Goal: Task Accomplishment & Management: Manage account settings

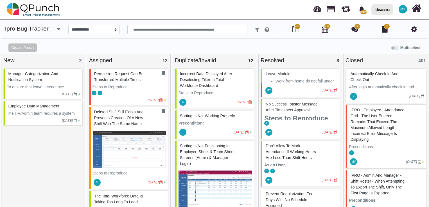
select select "****"
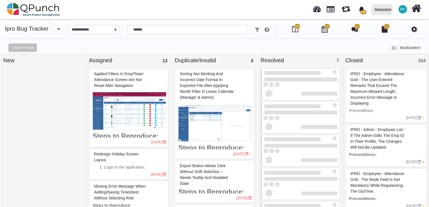
click at [165, 31] on input "******" at bounding box center [187, 30] width 120 height 10
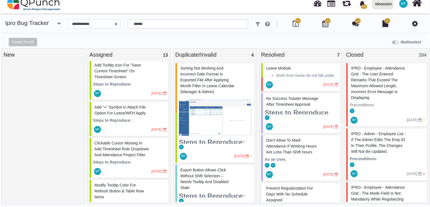
scroll to position [351, 0]
type input "******"
click at [94, 126] on div "MY" at bounding box center [97, 130] width 9 height 9
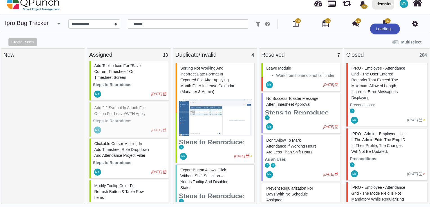
select select "***"
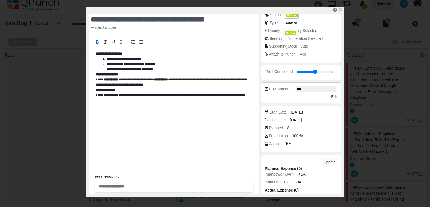
click at [284, 10] on div "Supporting Docs" at bounding box center [275, 7] width 15 height 6
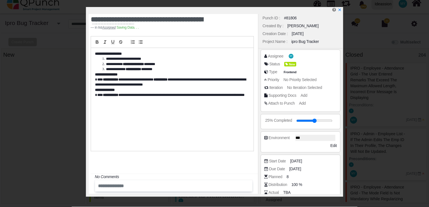
scroll to position [3, 0]
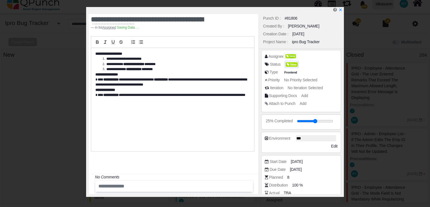
click at [295, 65] on span "New" at bounding box center [291, 64] width 12 height 5
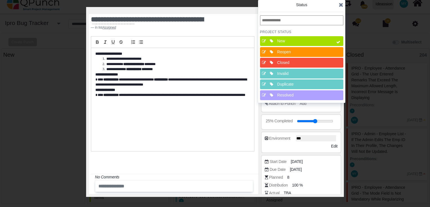
click at [298, 94] on div "Resolved" at bounding box center [303, 95] width 52 height 6
click at [320, 41] on div "New" at bounding box center [303, 41] width 52 height 6
click at [342, 6] on icon at bounding box center [340, 5] width 4 height 6
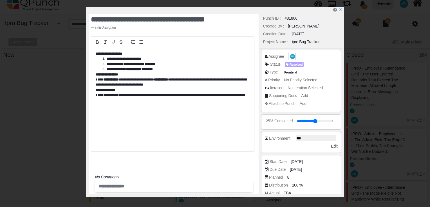
click at [292, 57] on span "MY" at bounding box center [292, 57] width 3 height 2
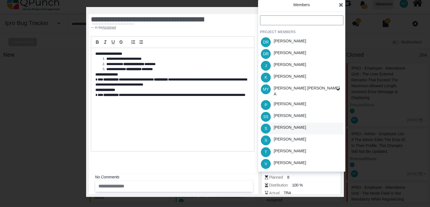
click at [292, 126] on div "S [PERSON_NAME]" at bounding box center [301, 129] width 83 height 12
click at [342, 5] on icon at bounding box center [340, 5] width 4 height 6
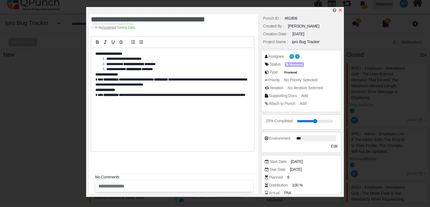
click at [338, 10] on icon "x" at bounding box center [340, 10] width 4 height 4
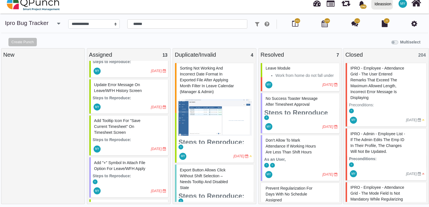
scroll to position [295, 0]
click at [120, 133] on span "Add Tooltip Icon for "Save Current Timesheet" on Timesheet Screen" at bounding box center [117, 128] width 46 height 16
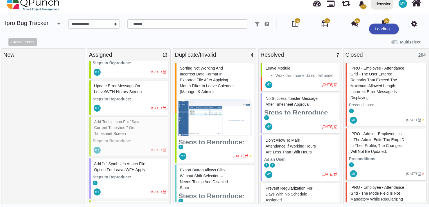
select select "***"
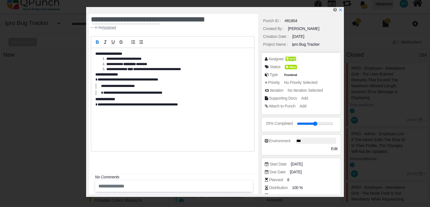
click at [290, 62] on div at bounding box center [291, 63] width 3 height 2
click at [281, 69] on div "Status New" at bounding box center [303, 67] width 76 height 6
click at [293, 69] on span "New" at bounding box center [291, 67] width 12 height 5
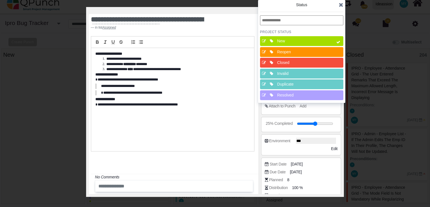
click at [293, 94] on div "Resolved" at bounding box center [303, 95] width 52 height 6
drag, startPoint x: 311, startPoint y: 43, endPoint x: 322, endPoint y: 35, distance: 14.1
click at [311, 42] on div "New" at bounding box center [303, 41] width 52 height 6
click at [340, 6] on icon at bounding box center [340, 5] width 4 height 6
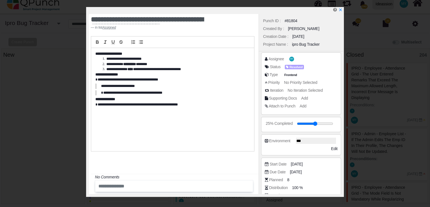
click at [295, 60] on div "Assignee MY" at bounding box center [303, 59] width 76 height 6
click at [292, 59] on span "MY" at bounding box center [292, 59] width 3 height 2
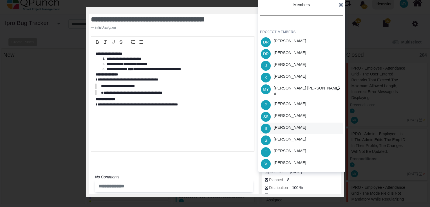
click at [295, 128] on div "S [PERSON_NAME]" at bounding box center [301, 129] width 83 height 12
click at [341, 5] on icon at bounding box center [340, 5] width 4 height 6
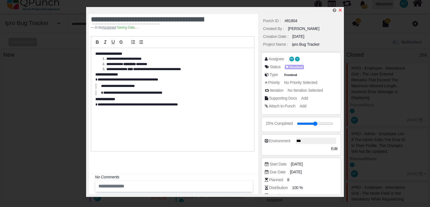
click at [340, 12] on icon "x" at bounding box center [340, 10] width 4 height 4
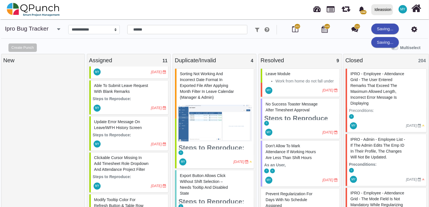
scroll to position [260, 0]
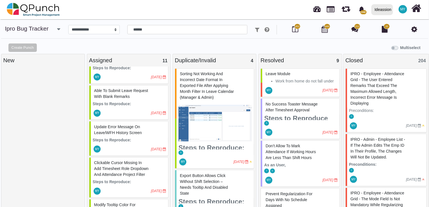
click at [126, 139] on strong "Steps to Reproduce:" at bounding box center [112, 140] width 39 height 4
select select "***"
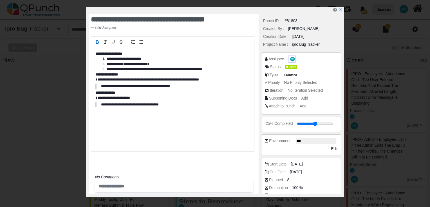
click at [293, 57] on span "MY" at bounding box center [292, 59] width 5 height 4
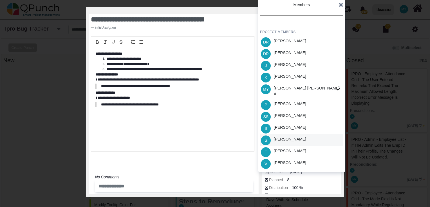
click at [293, 135] on div "S [PERSON_NAME]" at bounding box center [301, 141] width 83 height 12
click at [342, 3] on icon at bounding box center [340, 5] width 4 height 6
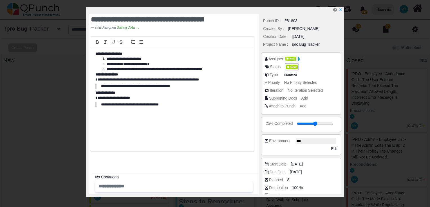
click at [290, 66] on span "New" at bounding box center [291, 67] width 12 height 5
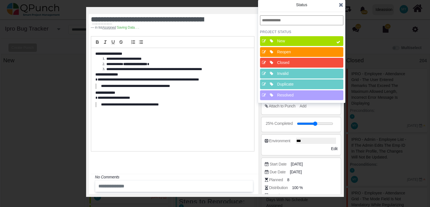
click at [291, 94] on div "Resolved" at bounding box center [303, 95] width 52 height 6
click at [332, 42] on div "New" at bounding box center [301, 41] width 83 height 10
click at [340, 4] on icon at bounding box center [340, 5] width 4 height 6
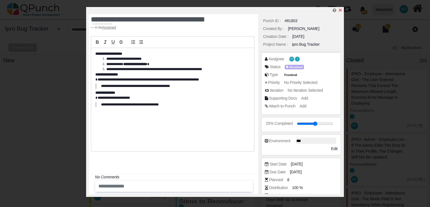
click at [341, 10] on icon "x" at bounding box center [340, 10] width 4 height 4
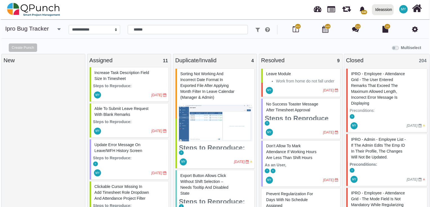
scroll to position [241, 0]
click at [117, 112] on span "Able to Submit Leave Request with Blank Remarks" at bounding box center [121, 112] width 54 height 10
select select "***"
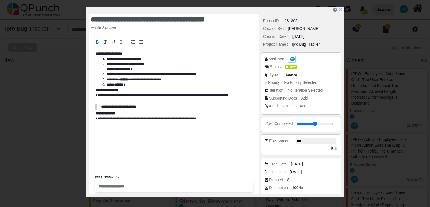
click at [291, 61] on span "MY" at bounding box center [292, 59] width 5 height 5
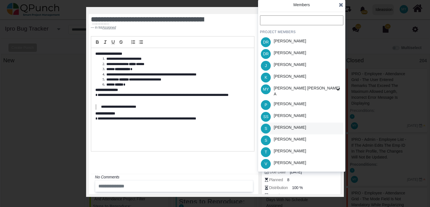
click at [293, 129] on div "S [PERSON_NAME]" at bounding box center [301, 129] width 83 height 12
click at [325, 88] on div "[PERSON_NAME] [PERSON_NAME] A" at bounding box center [307, 91] width 67 height 12
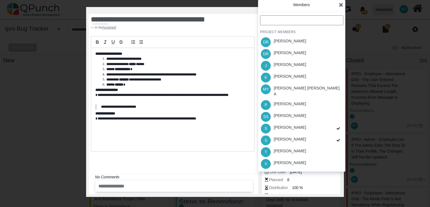
click at [325, 88] on div "PROJECT MEMBERS [PERSON_NAME] B [PERSON_NAME] J [PERSON_NAME] MY [PERSON_NAME] …" at bounding box center [301, 92] width 83 height 155
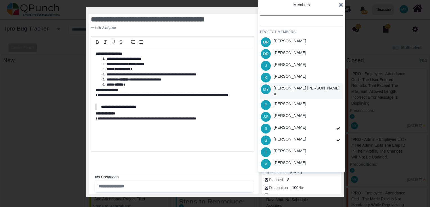
click at [340, 86] on div "MY [PERSON_NAME] [PERSON_NAME] A" at bounding box center [301, 91] width 83 height 16
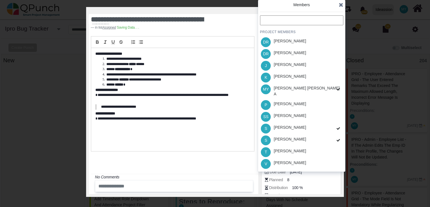
click at [341, 3] on icon at bounding box center [340, 5] width 4 height 6
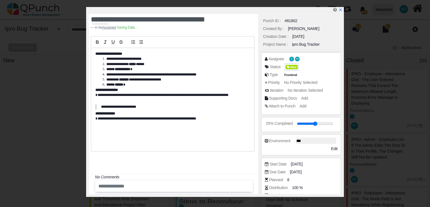
click at [293, 69] on span "New" at bounding box center [291, 67] width 12 height 5
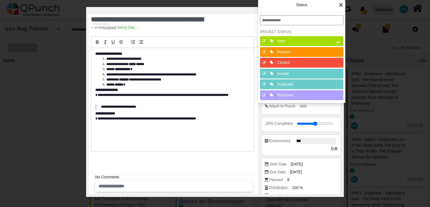
click at [293, 94] on div "Resolved" at bounding box center [303, 95] width 52 height 6
click at [337, 41] on icon at bounding box center [338, 42] width 4 height 4
click at [339, 3] on icon at bounding box center [340, 5] width 4 height 6
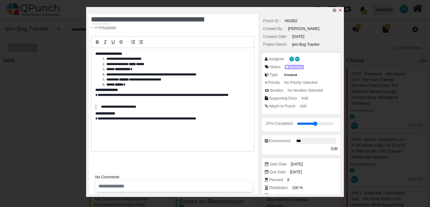
click at [341, 12] on icon "x" at bounding box center [340, 10] width 4 height 4
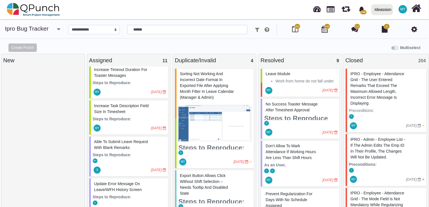
scroll to position [207, 0]
click at [122, 111] on span "Increase Task Description Field Size in Timesheet" at bounding box center [121, 110] width 55 height 10
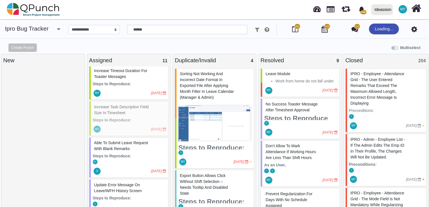
select select "***"
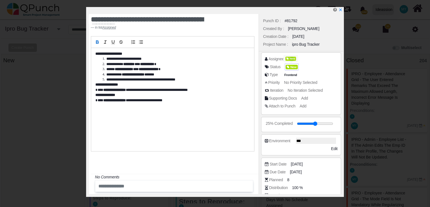
click at [287, 66] on icon at bounding box center [287, 67] width 3 height 3
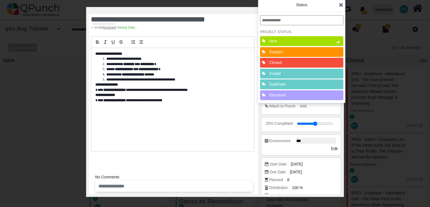
click at [288, 91] on div "Resolved" at bounding box center [295, 96] width 56 height 10
click at [318, 42] on div "New" at bounding box center [295, 41] width 52 height 6
click at [342, 5] on icon at bounding box center [340, 5] width 4 height 6
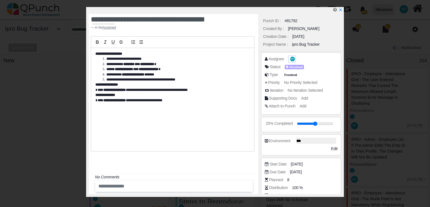
click at [291, 57] on span "MY" at bounding box center [292, 59] width 5 height 4
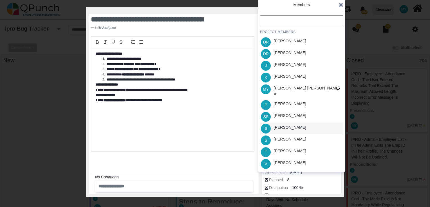
click at [283, 128] on div "[PERSON_NAME]" at bounding box center [290, 129] width 36 height 12
click at [340, 4] on icon at bounding box center [340, 5] width 4 height 6
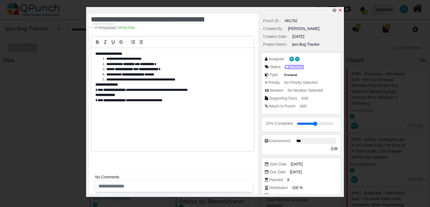
click at [341, 8] on icon "x" at bounding box center [340, 10] width 4 height 4
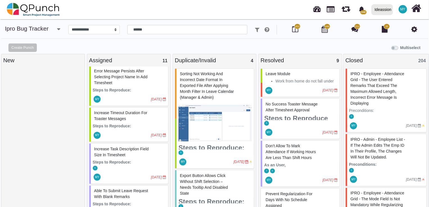
scroll to position [165, 0]
click at [123, 78] on span "Error Message Persists After Selecting Project Name in Add Timesheet" at bounding box center [120, 77] width 53 height 16
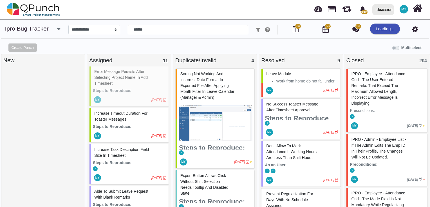
select select "***"
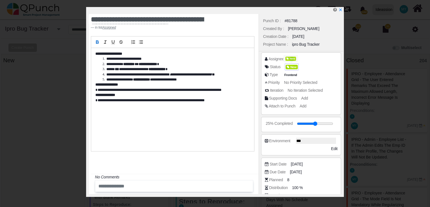
click at [289, 69] on icon at bounding box center [287, 67] width 3 height 3
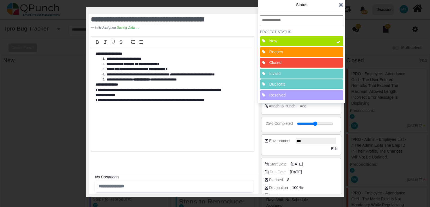
click at [293, 98] on div "Resolved" at bounding box center [295, 95] width 52 height 6
click at [314, 45] on div "New" at bounding box center [295, 41] width 56 height 10
click at [337, 7] on div "Status" at bounding box center [301, 7] width 83 height 11
click at [344, 1] on div "Status PROJECT Status New Reopen Closed Invalid Duplicate Resolved" at bounding box center [301, 51] width 87 height 103
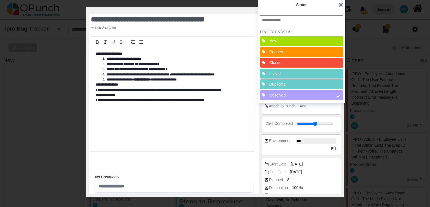
click at [342, 3] on icon at bounding box center [340, 5] width 4 height 6
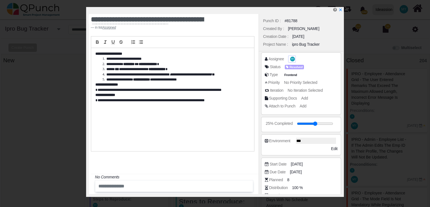
click at [290, 60] on span "MY" at bounding box center [292, 59] width 5 height 5
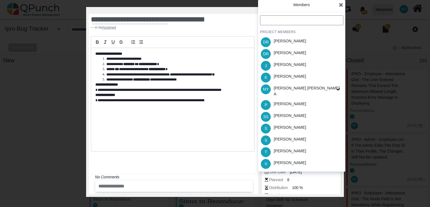
click at [301, 125] on div "S [PERSON_NAME]" at bounding box center [301, 129] width 83 height 12
click at [341, 8] on icon at bounding box center [340, 5] width 4 height 6
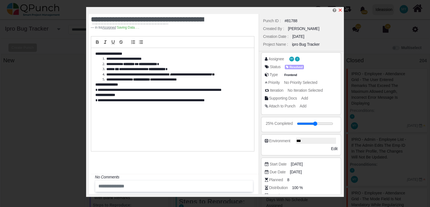
click at [340, 10] on icon "x" at bounding box center [339, 10] width 3 height 3
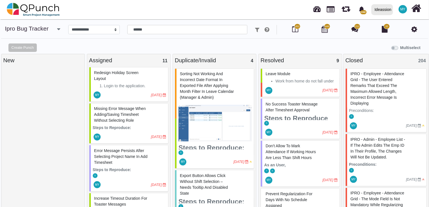
scroll to position [85, 0]
click at [136, 120] on div "Missing Error Message When Adding/Saving Timesheet Without Selecting Role" at bounding box center [129, 115] width 73 height 21
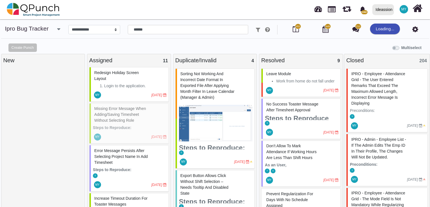
select select "***"
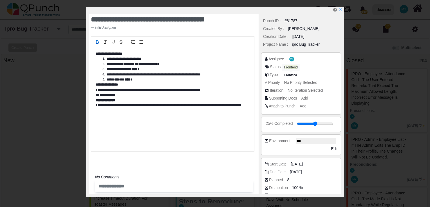
click at [293, 66] on div "Frontend" at bounding box center [291, 67] width 18 height 7
click at [318, 67] on div "Status New" at bounding box center [303, 67] width 76 height 6
click at [299, 67] on div "Status New" at bounding box center [303, 67] width 76 height 6
click at [293, 67] on span "New" at bounding box center [291, 67] width 12 height 5
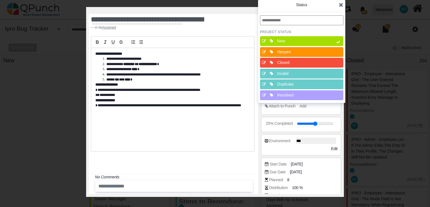
click at [294, 98] on div "Resolved" at bounding box center [303, 96] width 56 height 10
click at [313, 41] on div "New" at bounding box center [303, 41] width 52 height 6
click at [339, 7] on icon at bounding box center [340, 5] width 4 height 6
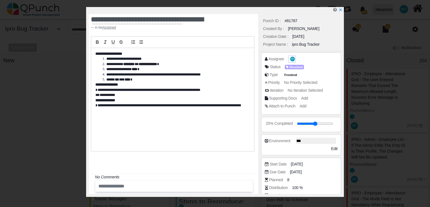
click at [289, 61] on span "MY" at bounding box center [292, 59] width 6 height 6
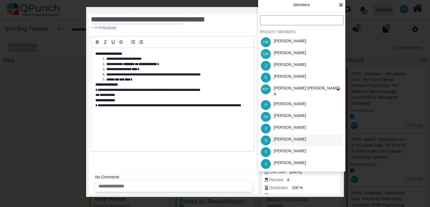
click at [300, 139] on div "S [PERSON_NAME]" at bounding box center [301, 141] width 83 height 12
click at [341, 5] on icon at bounding box center [340, 5] width 4 height 6
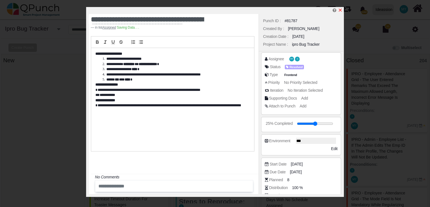
click at [339, 10] on icon "x" at bounding box center [340, 10] width 4 height 4
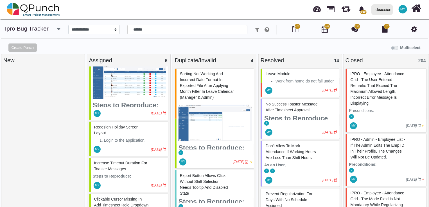
scroll to position [23, 0]
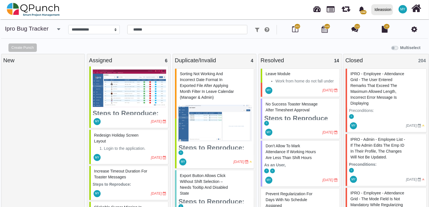
click at [125, 179] on span "Increase Timeout Duration for Toaster Messages" at bounding box center [120, 174] width 53 height 10
select select "***"
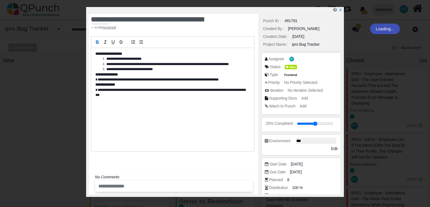
click at [163, 182] on div at bounding box center [174, 187] width 158 height 12
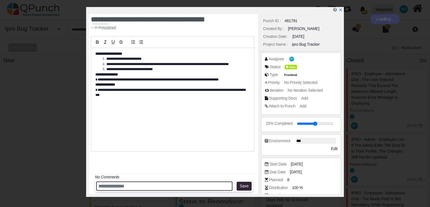
click at [164, 184] on input "text" at bounding box center [164, 186] width 136 height 9
click at [120, 188] on input "**********" at bounding box center [164, 186] width 136 height 9
type input "**********"
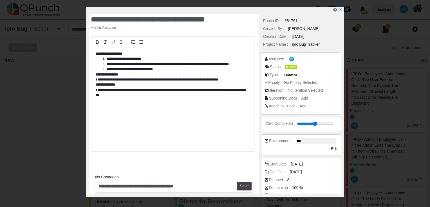
click at [246, 188] on button "Save" at bounding box center [243, 186] width 15 height 9
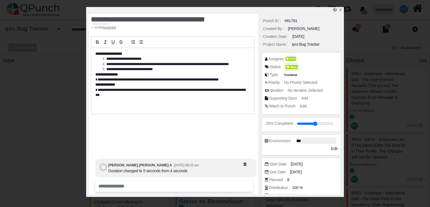
click at [291, 67] on span "New" at bounding box center [291, 67] width 12 height 5
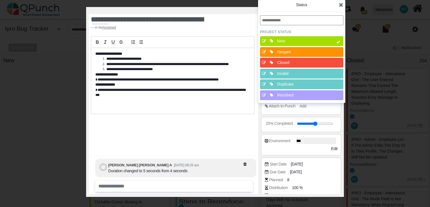
click at [295, 94] on div "Resolved" at bounding box center [303, 95] width 52 height 6
click at [322, 42] on div "New" at bounding box center [303, 41] width 52 height 6
click at [340, 7] on icon at bounding box center [340, 5] width 4 height 6
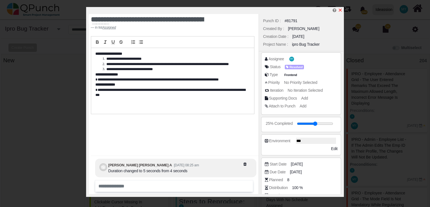
click at [340, 9] on icon "x" at bounding box center [340, 10] width 4 height 4
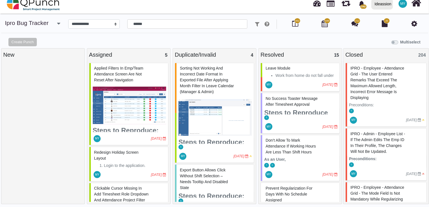
click at [128, 132] on div "MY [DATE]" at bounding box center [129, 138] width 77 height 13
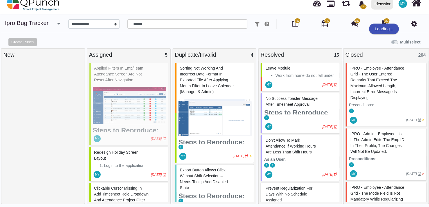
select select "***"
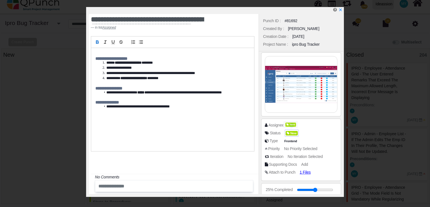
click at [292, 135] on span "New" at bounding box center [291, 133] width 12 height 5
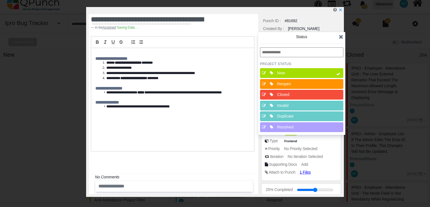
click at [298, 132] on div "Resolved" at bounding box center [303, 128] width 56 height 10
click at [326, 72] on div "New" at bounding box center [303, 73] width 52 height 6
click at [339, 36] on icon at bounding box center [340, 37] width 4 height 6
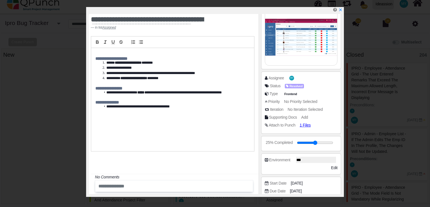
scroll to position [48, 0]
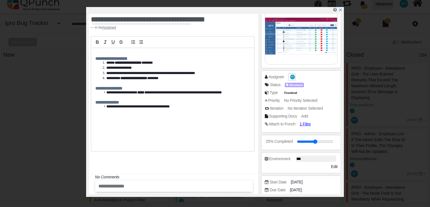
click at [290, 75] on span "MY" at bounding box center [292, 77] width 5 height 4
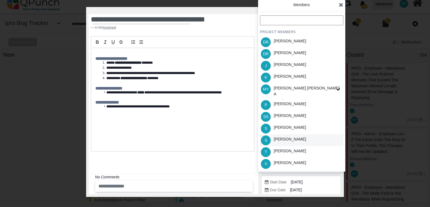
click at [296, 136] on div "S [PERSON_NAME]" at bounding box center [301, 141] width 83 height 12
click at [340, 6] on icon at bounding box center [340, 5] width 4 height 6
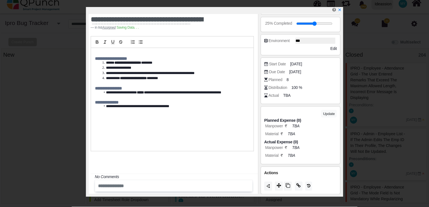
scroll to position [166, 0]
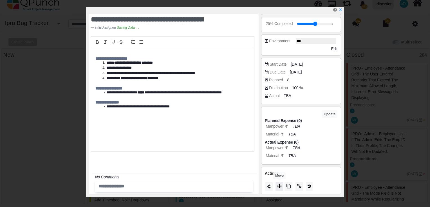
click at [281, 187] on icon at bounding box center [279, 186] width 4 height 4
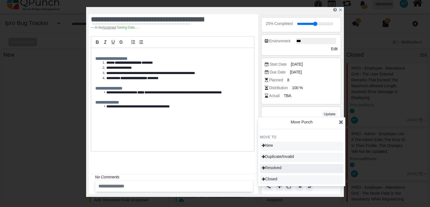
click at [284, 170] on div "Resolved" at bounding box center [301, 168] width 83 height 9
type input "**"
click at [224, 159] on div "**********" at bounding box center [174, 104] width 170 height 180
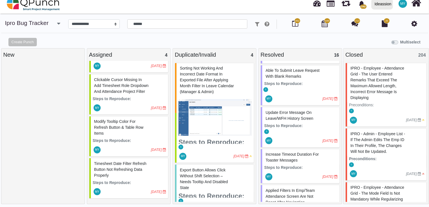
scroll to position [532, 0]
click at [296, 170] on strong "Steps to Reproduce:" at bounding box center [283, 167] width 39 height 4
select select "***"
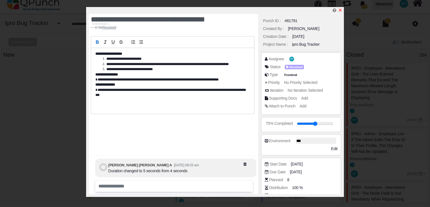
click at [340, 10] on icon "x" at bounding box center [339, 10] width 3 height 3
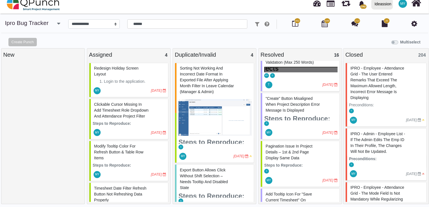
click at [124, 114] on span "Clickable Cursor Missing in Add Timesheet Role Dropdown and Attendance Project …" at bounding box center [121, 110] width 55 height 16
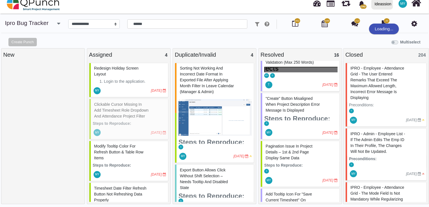
select select "***"
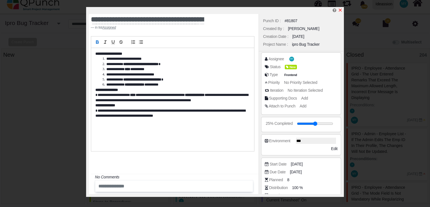
click at [339, 10] on icon "x" at bounding box center [340, 10] width 4 height 4
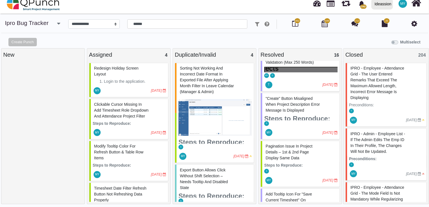
click at [120, 82] on li "Login to the application." at bounding box center [135, 82] width 62 height 6
select select "***"
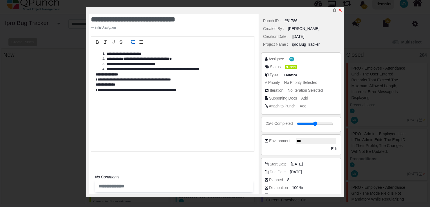
click at [338, 11] on icon "x" at bounding box center [340, 10] width 4 height 4
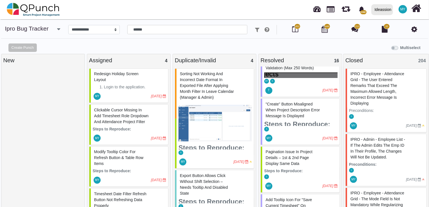
scroll to position [6, 0]
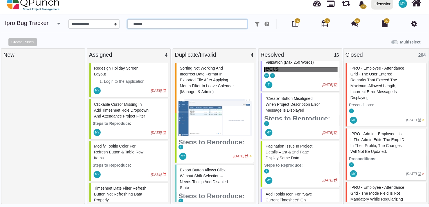
click at [141, 25] on input "******" at bounding box center [187, 24] width 120 height 10
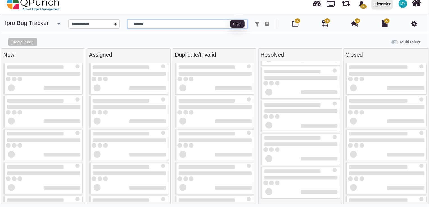
scroll to position [62, 0]
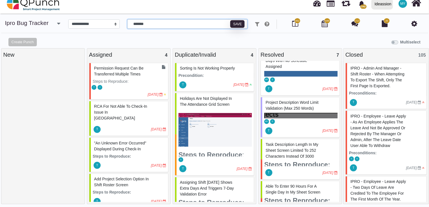
click at [144, 26] on input "*******" at bounding box center [187, 24] width 120 height 10
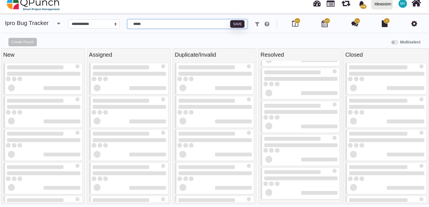
type input "******"
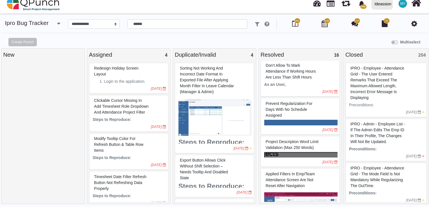
click at [325, 42] on div "Multiselect" at bounding box center [268, 41] width 322 height 9
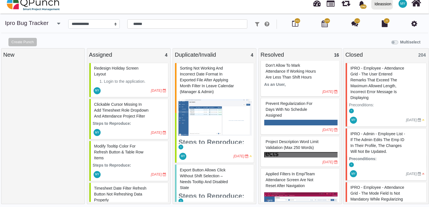
click at [133, 87] on div at bounding box center [126, 90] width 49 height 9
select select "***"
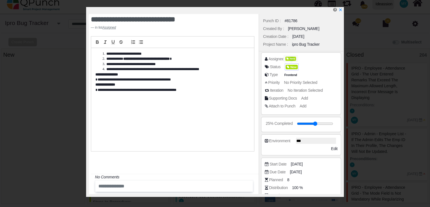
drag, startPoint x: 312, startPoint y: 69, endPoint x: 286, endPoint y: 69, distance: 26.7
click at [286, 69] on div "Status New" at bounding box center [303, 67] width 76 height 6
click at [286, 69] on icon at bounding box center [287, 67] width 3 height 3
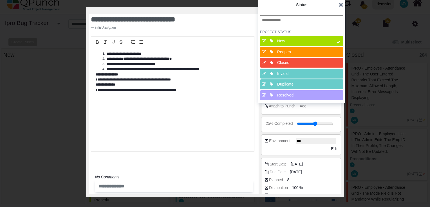
click at [287, 91] on div "Resolved" at bounding box center [303, 96] width 56 height 10
click at [310, 43] on div "New" at bounding box center [303, 41] width 52 height 6
click at [342, 4] on icon at bounding box center [340, 5] width 4 height 6
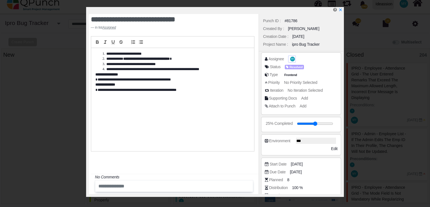
click at [290, 60] on span "MY" at bounding box center [292, 59] width 5 height 5
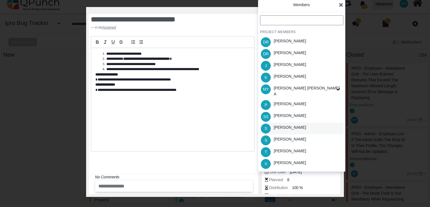
click at [285, 129] on div "[PERSON_NAME]" at bounding box center [290, 129] width 36 height 12
click at [340, 5] on icon at bounding box center [340, 5] width 4 height 6
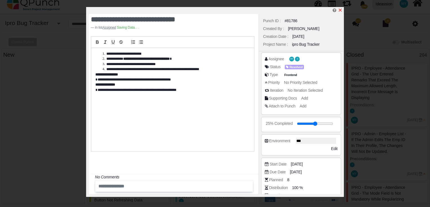
click at [339, 12] on icon "x" at bounding box center [340, 10] width 4 height 4
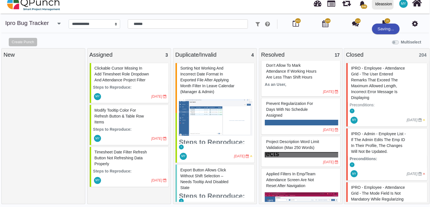
scroll to position [4, 0]
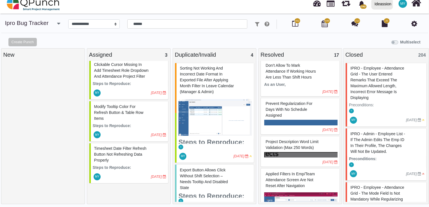
click at [110, 128] on strong "Steps to Reproduce:" at bounding box center [112, 126] width 39 height 4
select select "***"
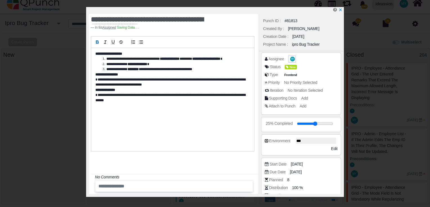
click at [290, 57] on span "MY" at bounding box center [292, 59] width 5 height 4
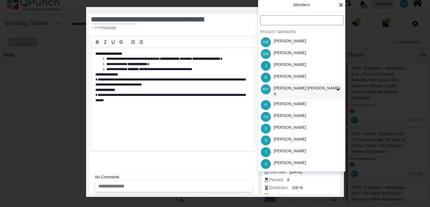
click at [292, 86] on div "[PERSON_NAME] [PERSON_NAME] A" at bounding box center [307, 91] width 67 height 12
click at [340, 4] on icon at bounding box center [340, 5] width 4 height 6
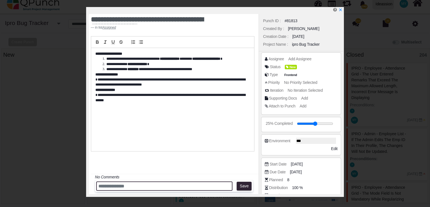
click at [132, 188] on input "text" at bounding box center [164, 186] width 136 height 9
type input "**********"
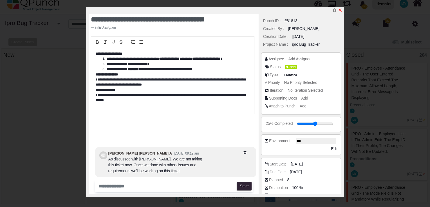
click at [340, 11] on icon "x" at bounding box center [340, 10] width 4 height 4
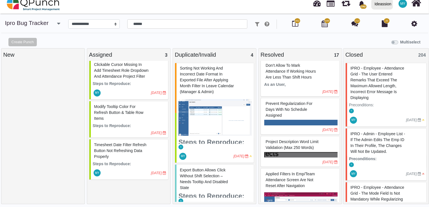
click at [32, 141] on div at bounding box center [42, 133] width 79 height 141
click at [117, 159] on div "Timesheet Date Filter refresh button Not Refreshing Data Properly" at bounding box center [129, 151] width 73 height 21
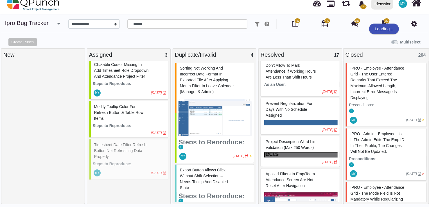
select select "***"
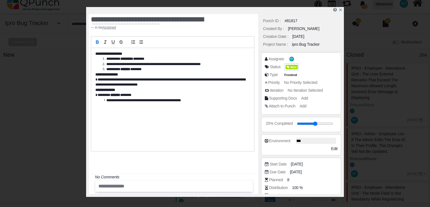
click at [285, 68] on div "New" at bounding box center [292, 67] width 14 height 7
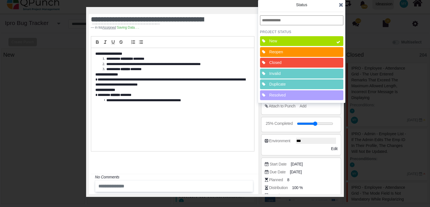
click at [283, 101] on div "Status PROJECT Status New Reopen Closed Invalid Duplicate Resolved" at bounding box center [301, 51] width 87 height 103
click at [285, 97] on div "Resolved" at bounding box center [295, 95] width 52 height 6
click at [309, 44] on div "New" at bounding box center [295, 41] width 52 height 6
click at [341, 5] on icon at bounding box center [340, 5] width 4 height 6
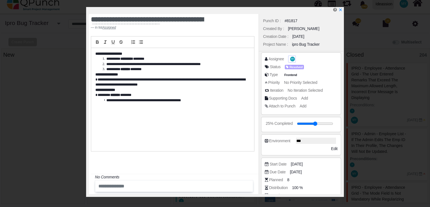
click at [292, 60] on span "MY" at bounding box center [292, 59] width 3 height 2
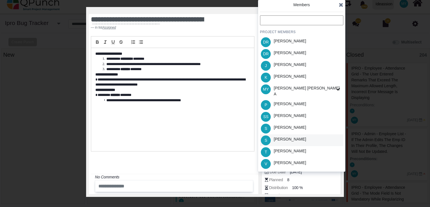
click at [283, 137] on div "[PERSON_NAME]" at bounding box center [290, 140] width 32 height 6
click at [343, 6] on div "Members PROJECT MEMBERS [PERSON_NAME] B [PERSON_NAME] J [PERSON_NAME] MY [PERSO…" at bounding box center [301, 86] width 87 height 172
click at [339, 7] on icon at bounding box center [340, 5] width 4 height 6
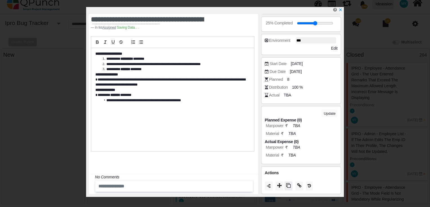
scroll to position [100, 0]
click at [280, 187] on icon at bounding box center [279, 186] width 4 height 4
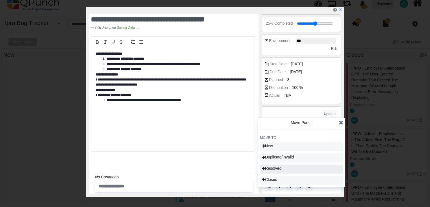
click at [285, 170] on div "Resolved" at bounding box center [301, 169] width 83 height 9
type input "**"
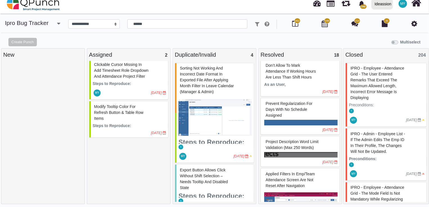
click at [124, 81] on div "Clickable Cursor Missing in Add Timesheet Role Dropdown and Attendance Project …" at bounding box center [129, 70] width 73 height 21
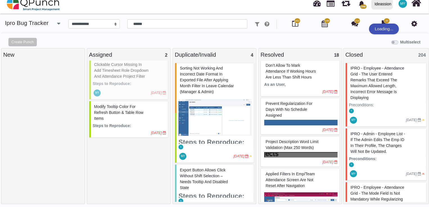
select select "***"
